Goal: Check status: Check status

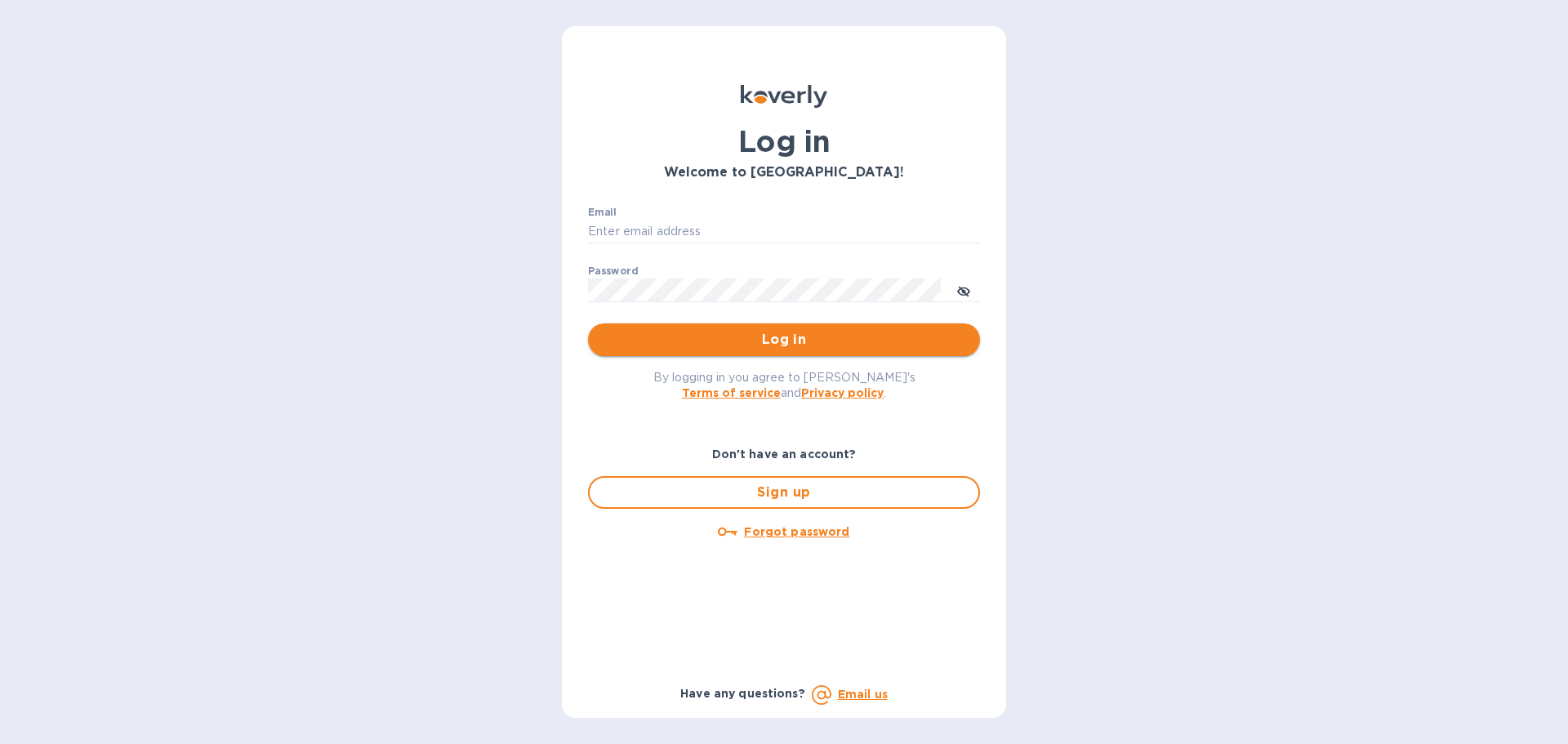
type input "[EMAIL_ADDRESS][DOMAIN_NAME]"
click at [648, 336] on span "Log in" at bounding box center [784, 340] width 366 height 20
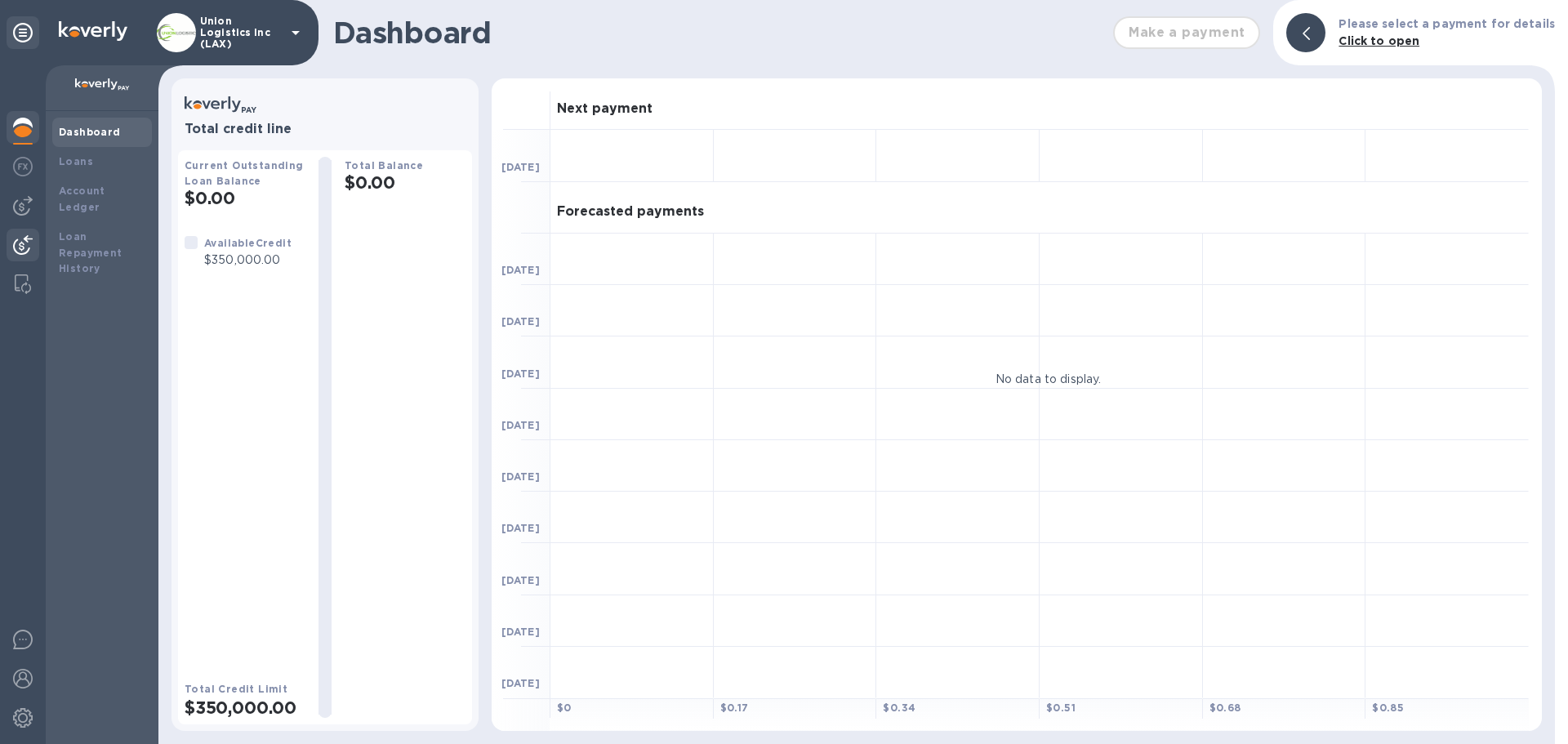
click at [14, 244] on img at bounding box center [23, 245] width 20 height 20
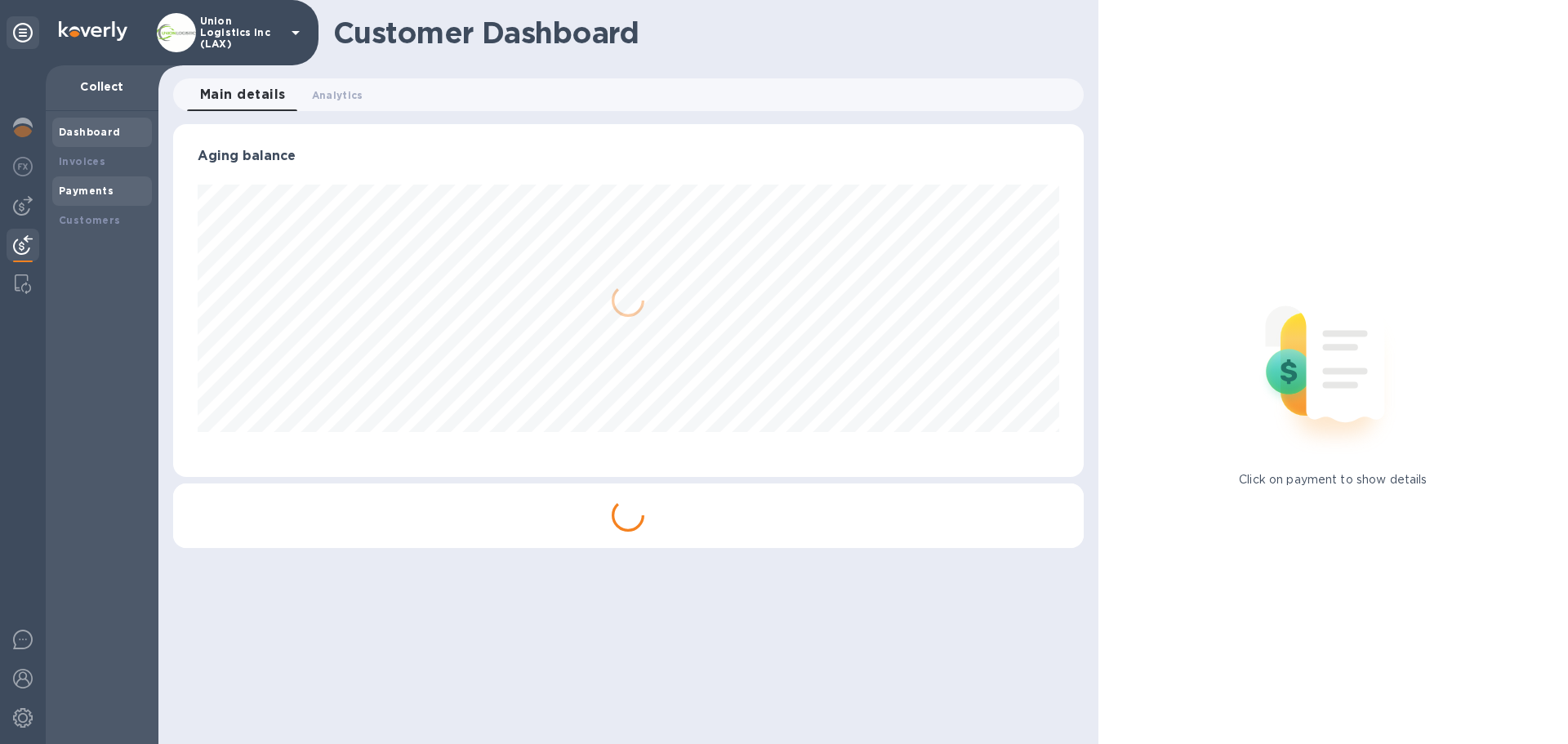
scroll to position [353, 910]
click at [115, 186] on div "Payments" at bounding box center [102, 191] width 87 height 16
